Goal: Communication & Community: Ask a question

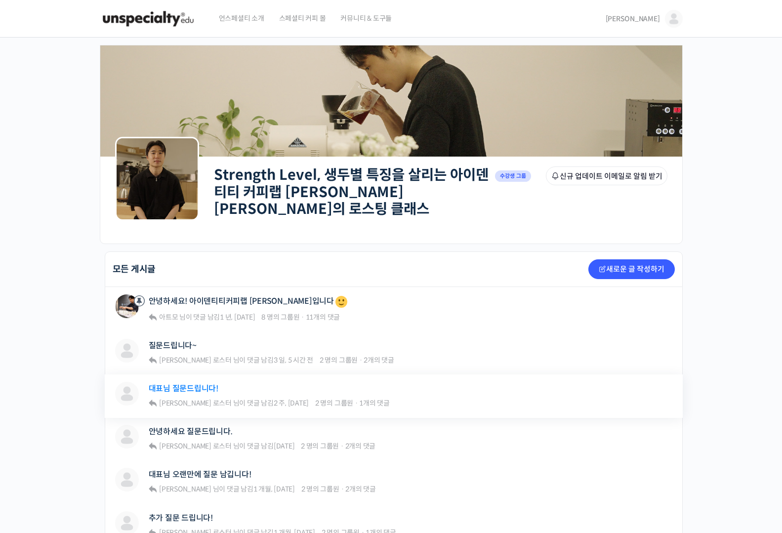
click at [185, 386] on link "대표님 질문드립니다!" at bounding box center [184, 388] width 70 height 9
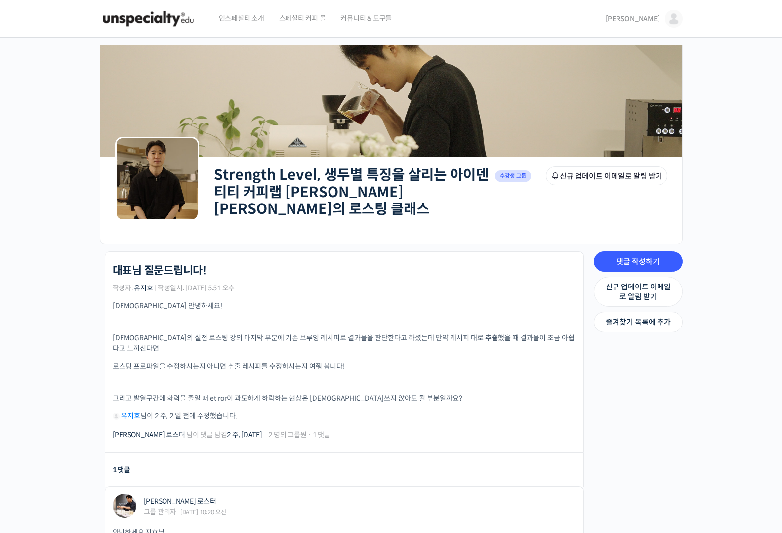
scroll to position [322, 0]
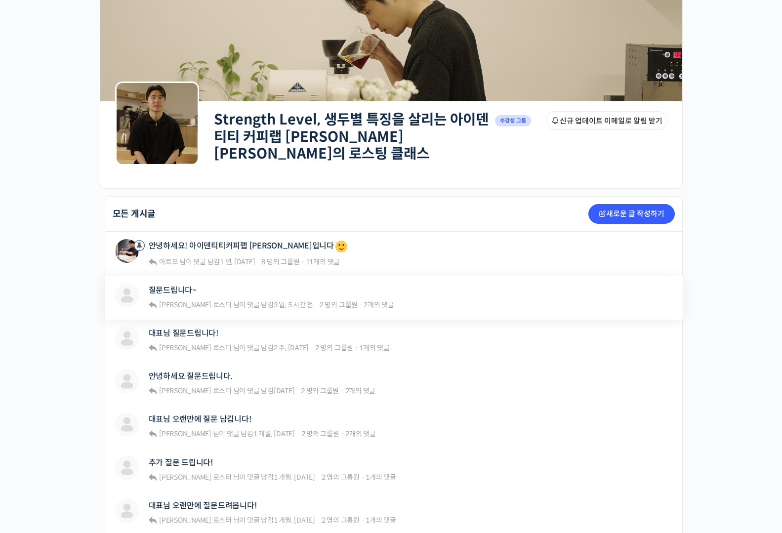
scroll to position [57, 0]
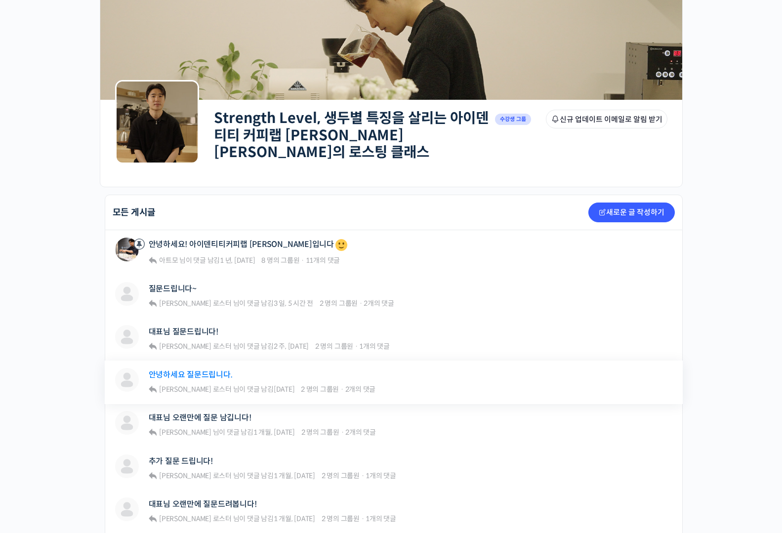
click at [188, 370] on link "안녕하세요 질문드립니다." at bounding box center [191, 374] width 84 height 9
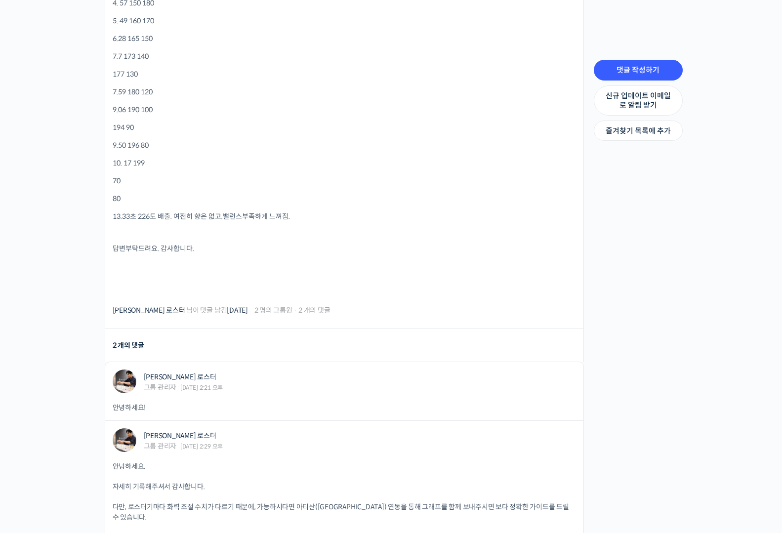
scroll to position [1106, 0]
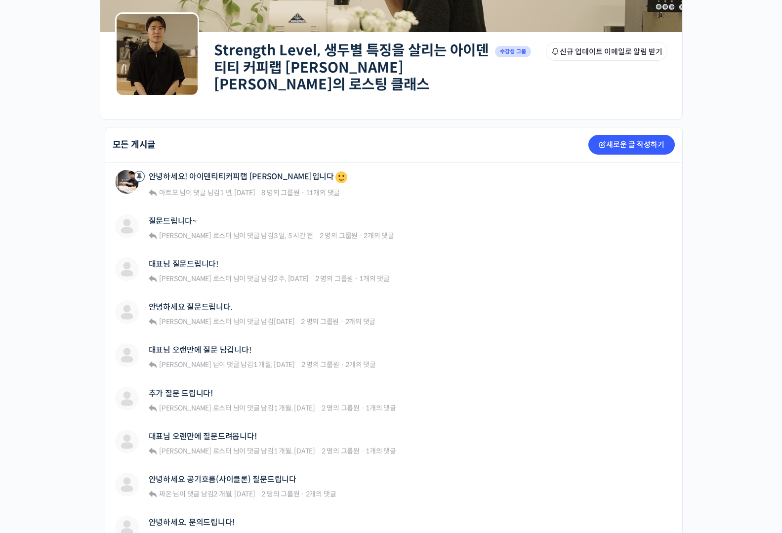
scroll to position [147, 0]
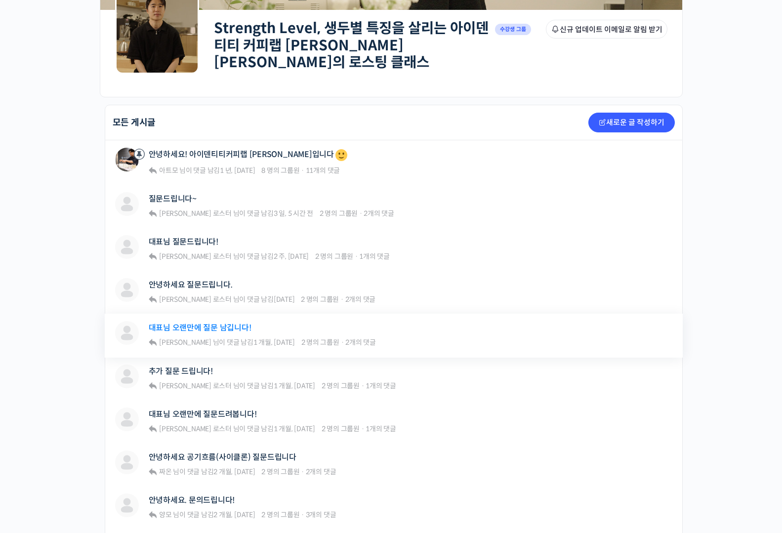
click at [222, 323] on link "대표님 오랜만에 질문 남깁니다!" at bounding box center [200, 327] width 103 height 9
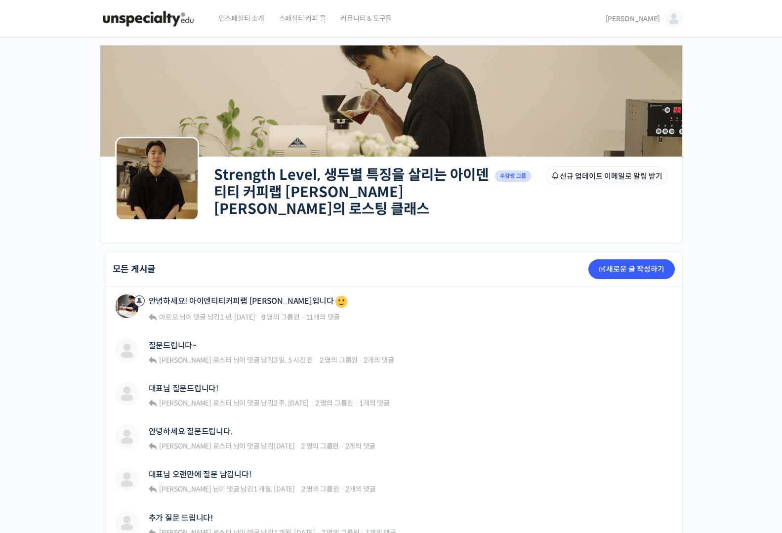
click at [655, 14] on span "[PERSON_NAME]" at bounding box center [632, 18] width 54 height 9
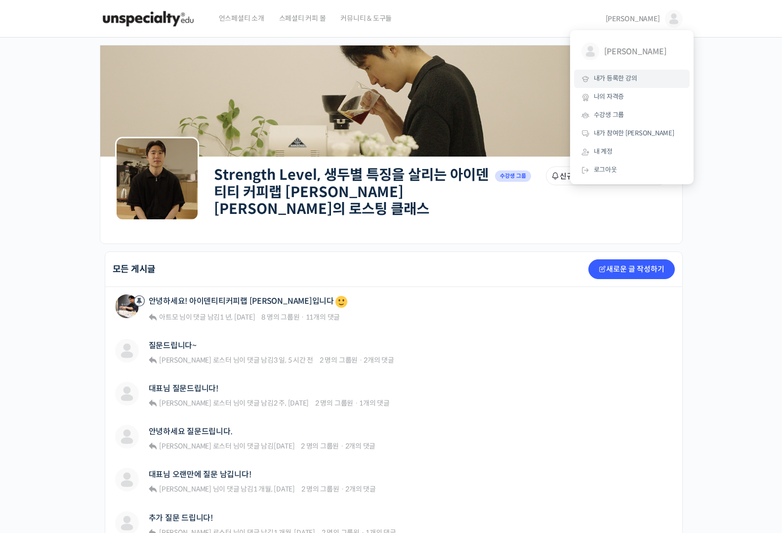
click at [635, 76] on span "내가 등록한 강의" at bounding box center [614, 78] width 43 height 8
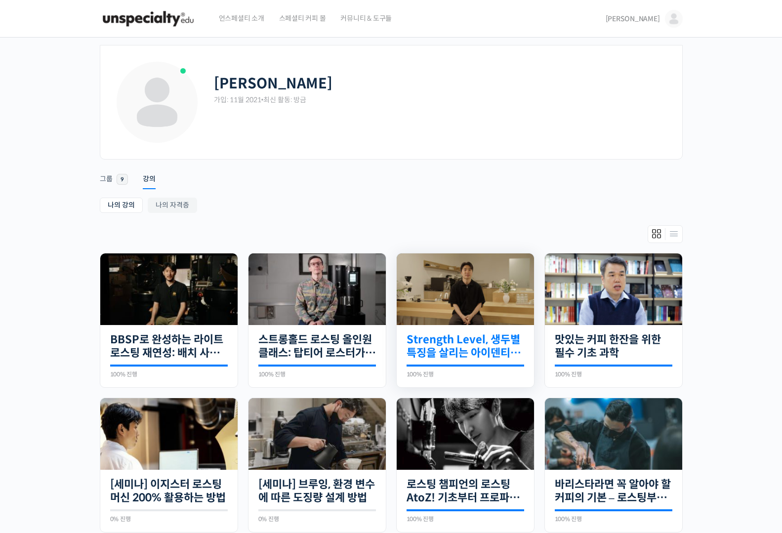
click at [486, 349] on link "Strength Level, 생두별 특징을 살리는 아이덴티티 커피랩 [PERSON_NAME] [PERSON_NAME]의 로스팅 클래스" at bounding box center [465, 346] width 118 height 27
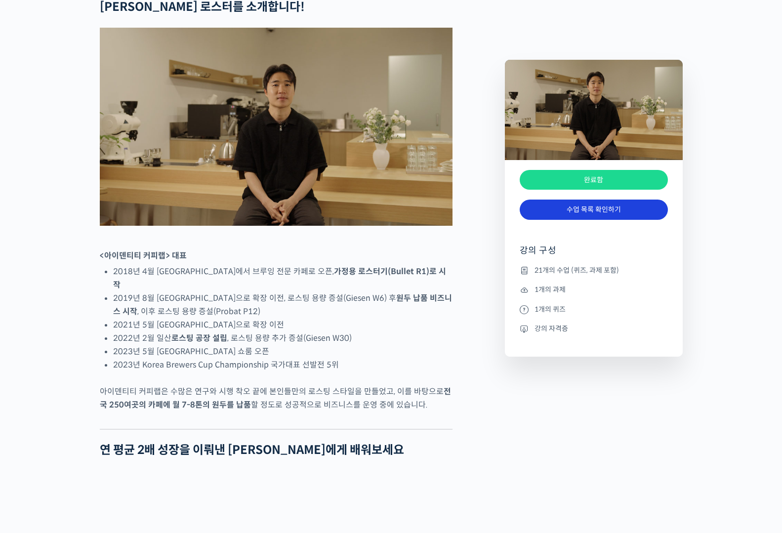
click at [617, 210] on link "수업 목록 확인하기" at bounding box center [593, 209] width 148 height 20
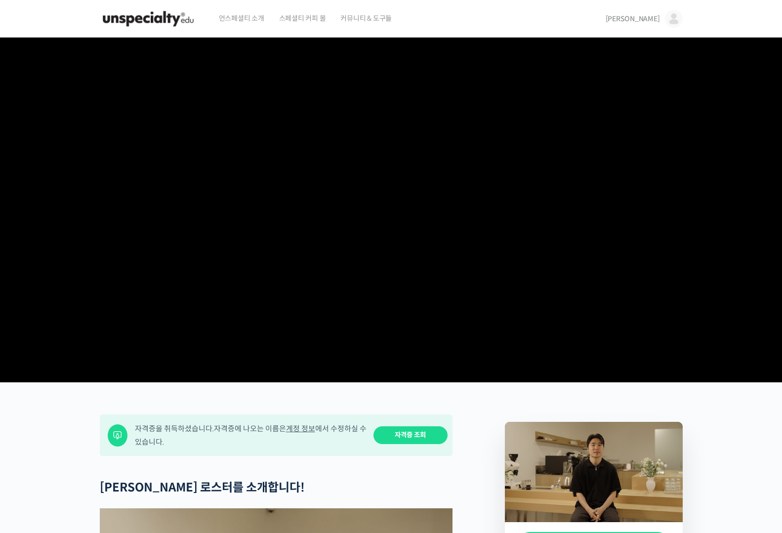
click at [654, 14] on link "[PERSON_NAME]" at bounding box center [643, 19] width 77 height 38
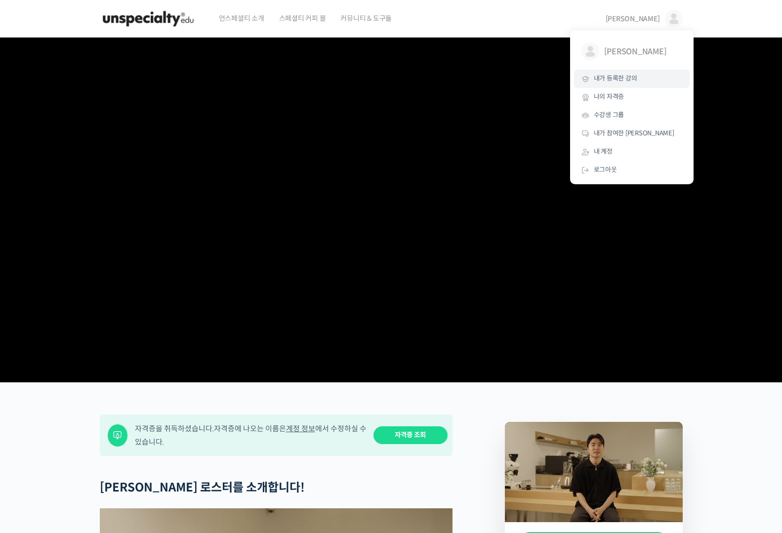
click at [621, 80] on span "내가 등록한 강의" at bounding box center [614, 78] width 43 height 8
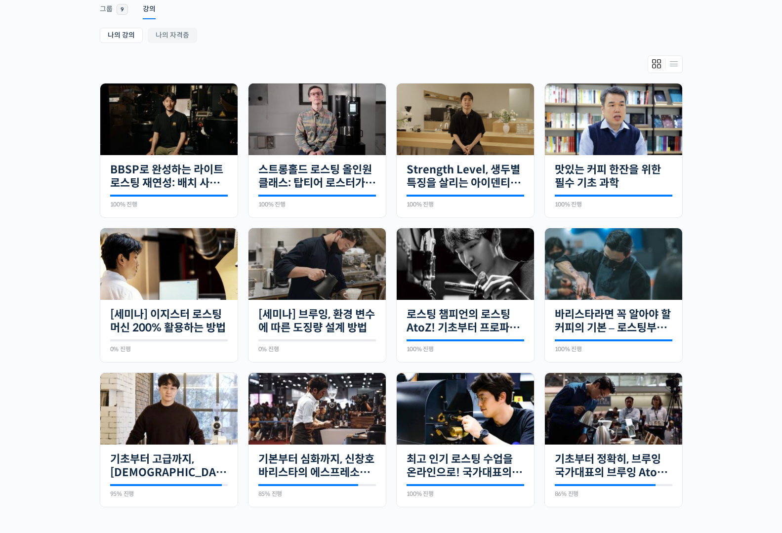
scroll to position [182, 0]
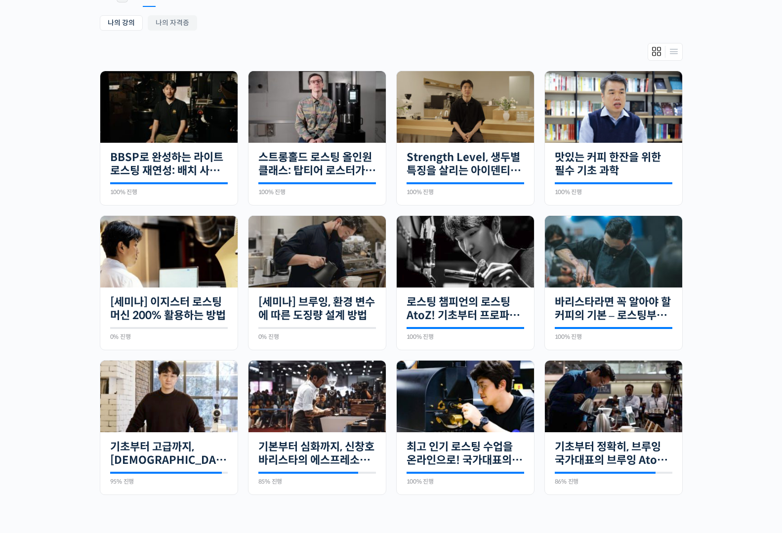
click at [742, 295] on div "[PERSON_NAME] 가입: 11월 2021 • 최신 활동: 방금 Remove Connection Are you sure you want …" at bounding box center [391, 203] width 782 height 696
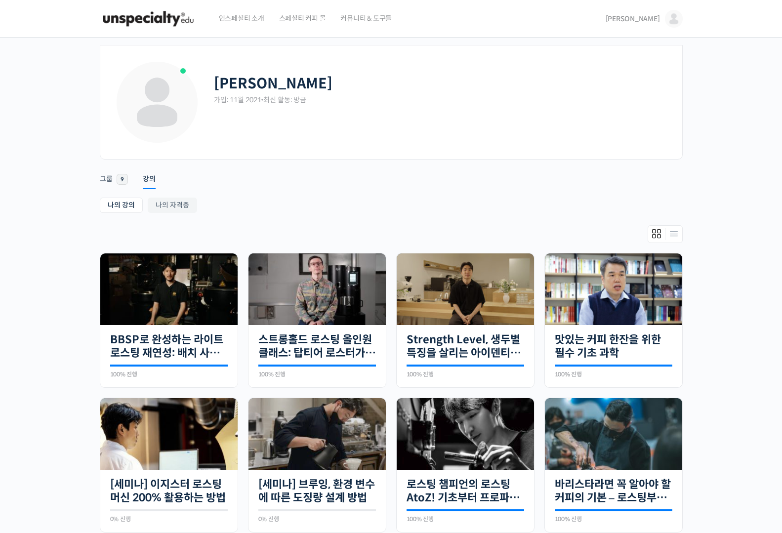
click at [639, 17] on div "[PERSON_NAME] [PERSON_NAME] @funkdrug1636987658 내가 등록한 강의 나의 자격증 수강생 그룹 내가 참여한 …" at bounding box center [641, 19] width 81 height 38
click at [650, 18] on span "[PERSON_NAME]" at bounding box center [632, 18] width 54 height 9
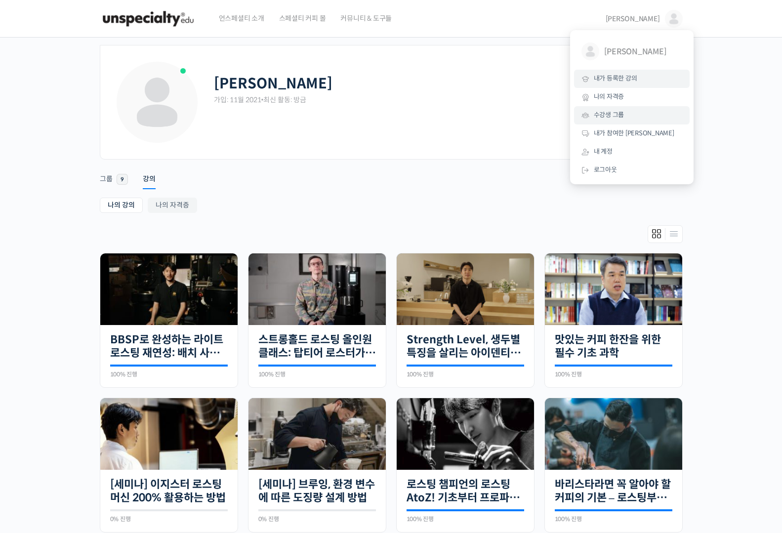
click at [628, 117] on link "수강생 그룹" at bounding box center [632, 115] width 116 height 18
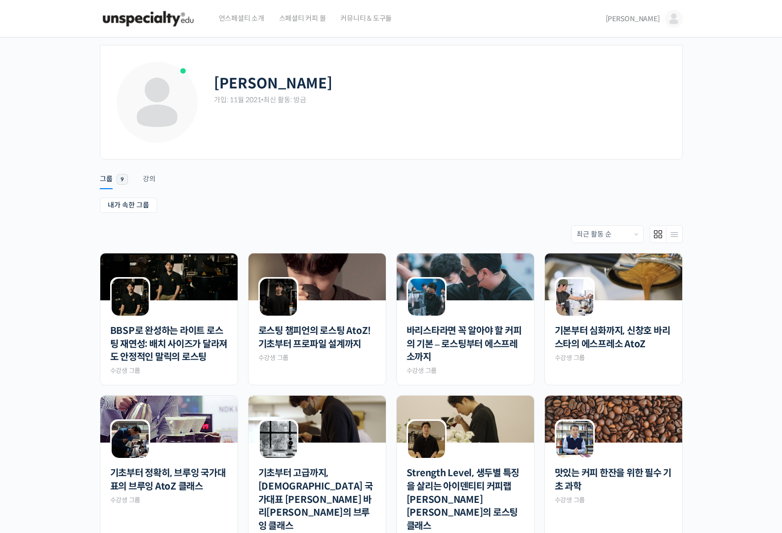
scroll to position [221, 0]
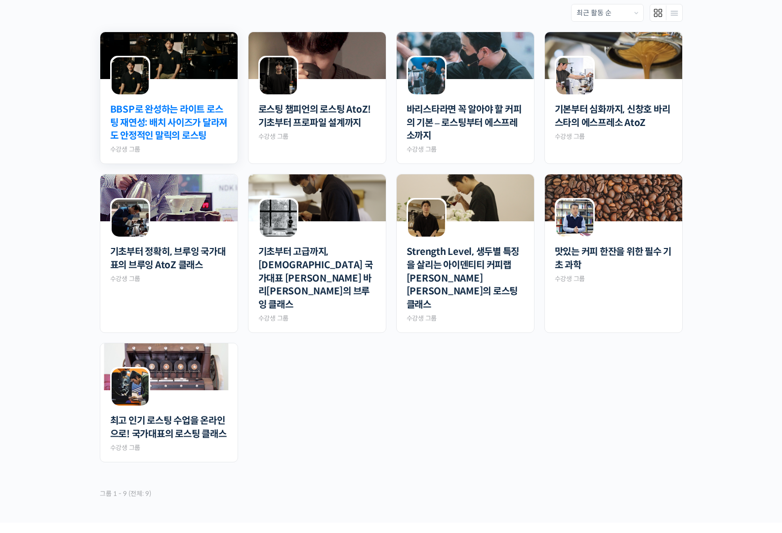
click at [173, 136] on link "BBSP로 완성하는 라이트 로스팅 재연성: 배치 사이즈가 달라져도 안정적인 말릭의 로스팅" at bounding box center [169, 122] width 118 height 39
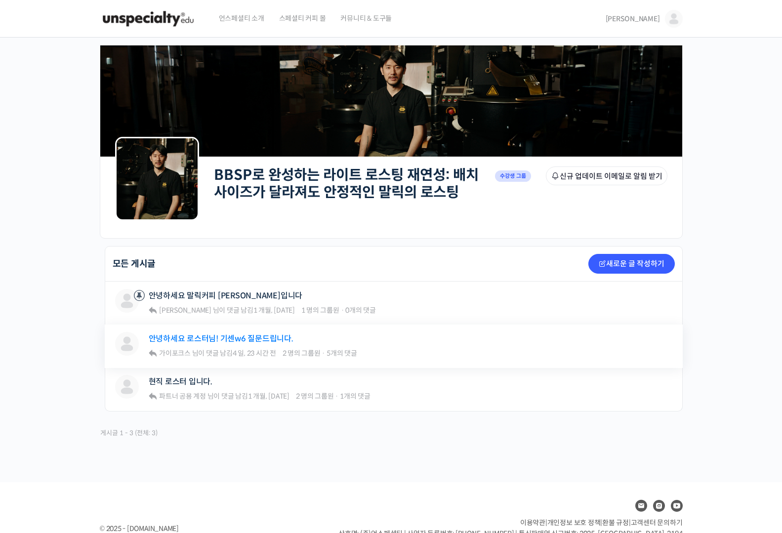
click at [261, 340] on link "안녕하세요 로스터님! 기센w6 질문드립니다." at bounding box center [221, 338] width 145 height 9
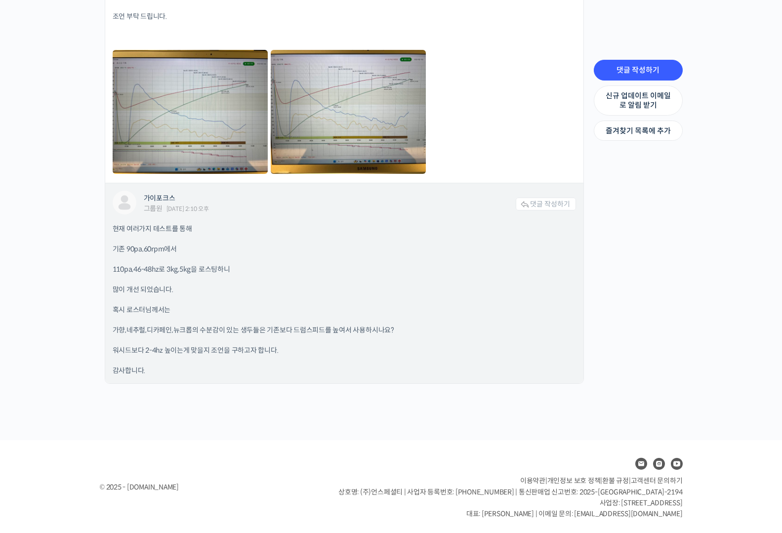
scroll to position [2769, 0]
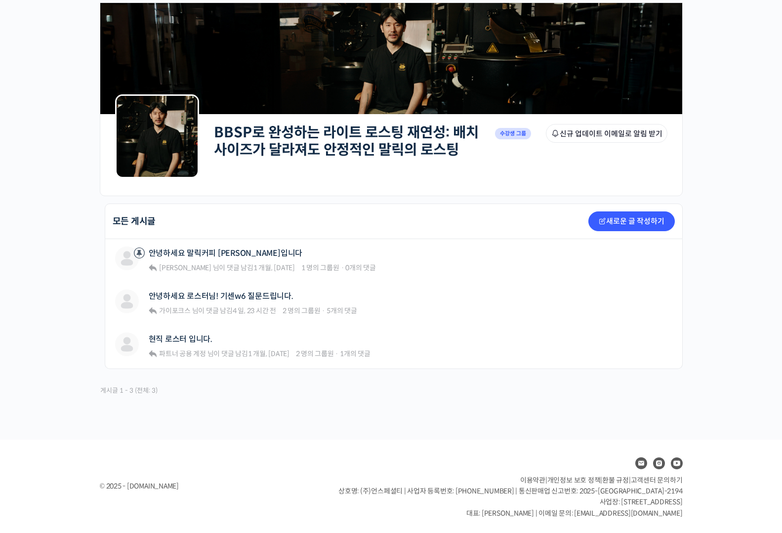
scroll to position [42, 0]
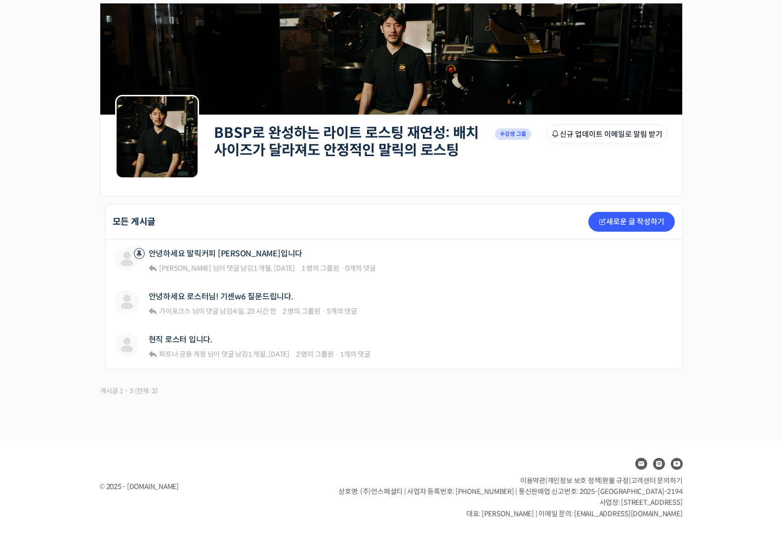
click at [80, 175] on div "BBSP로 완성하는 라이트 로스팅 재연성: 배치 사이즈가 달라져도 안정적인 말릭의 로스팅 Private 수강생 그룹 그룹원 신규 업데이트 이메…" at bounding box center [391, 218] width 782 height 444
